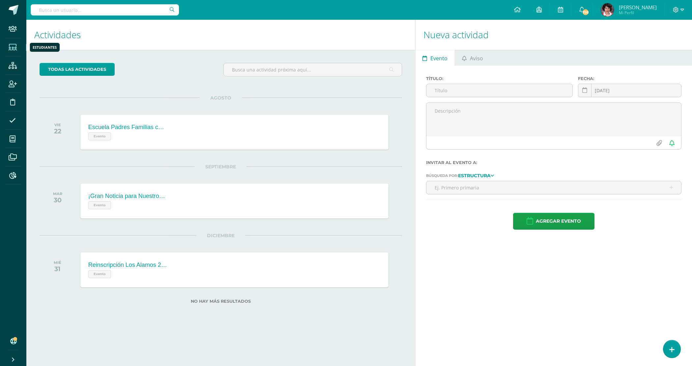
click at [12, 45] on icon at bounding box center [13, 47] width 8 height 7
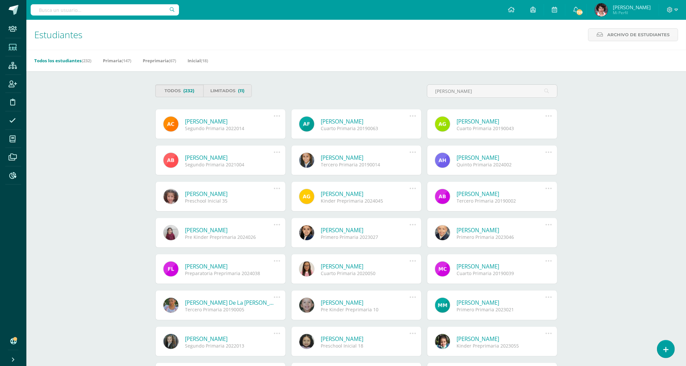
type input "adriana fonseca"
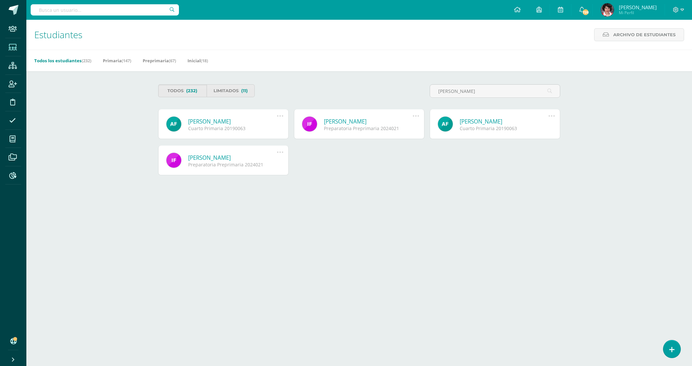
click at [229, 121] on link "Adriana Stephanya Fonseca Vásquez" at bounding box center [232, 122] width 89 height 8
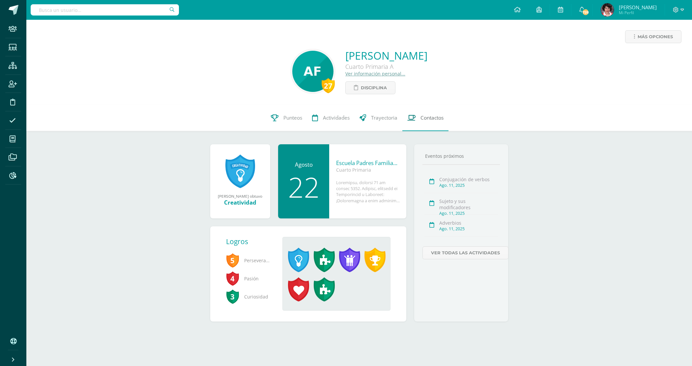
click at [437, 119] on span "Contactos" at bounding box center [431, 117] width 23 height 7
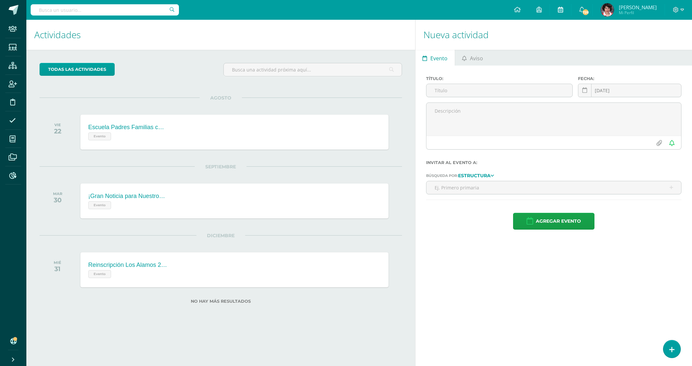
click at [563, 7] on icon at bounding box center [560, 10] width 5 height 6
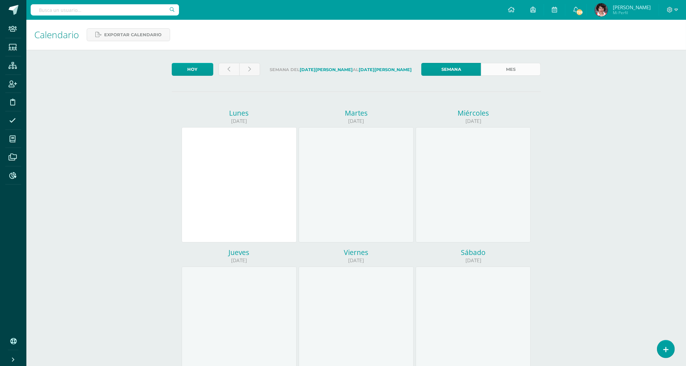
click at [502, 73] on link "Mes" at bounding box center [511, 69] width 60 height 13
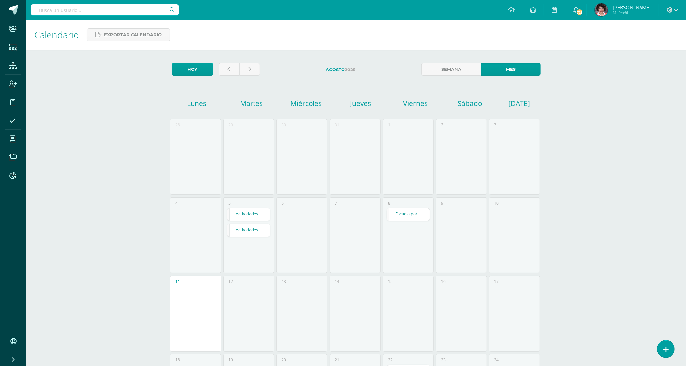
click at [244, 232] on link "Actividades Especiales Agosto preprimaria 2025" at bounding box center [248, 230] width 42 height 13
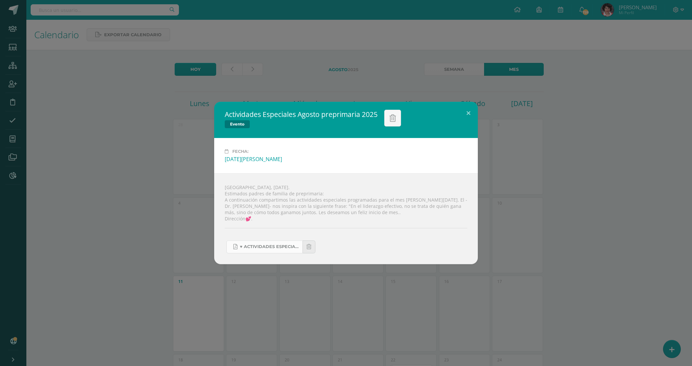
click at [281, 246] on span "♥ Actividades Especiales Prepri [DATE] fin.pdf" at bounding box center [269, 246] width 59 height 5
click at [469, 108] on button at bounding box center [468, 113] width 19 height 22
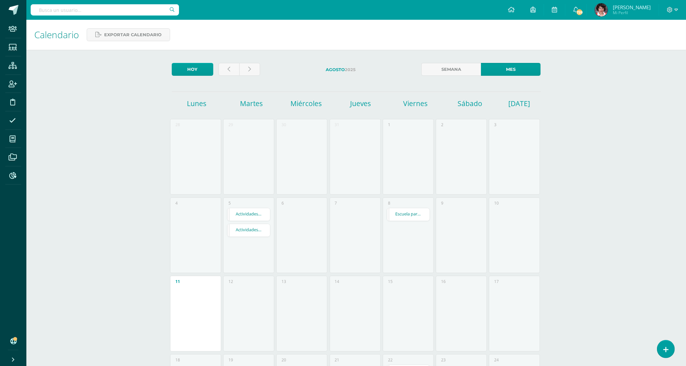
click at [239, 214] on link "Actividades Especiales Agosto primaria 2025" at bounding box center [248, 214] width 42 height 13
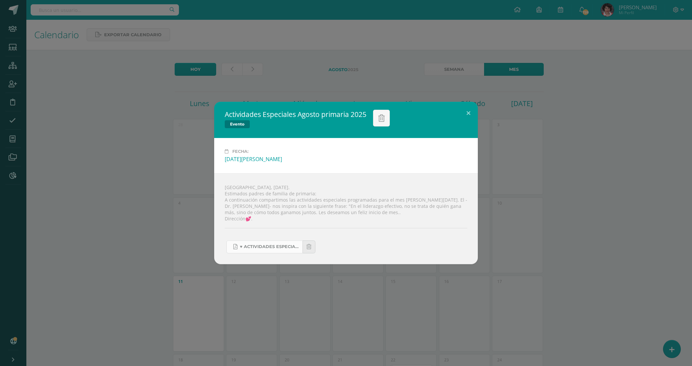
click at [278, 242] on link "♥ Actividades Especiales Primaria [DATE] fin.pdf" at bounding box center [264, 247] width 76 height 13
